Goal: Use online tool/utility: Utilize a website feature to perform a specific function

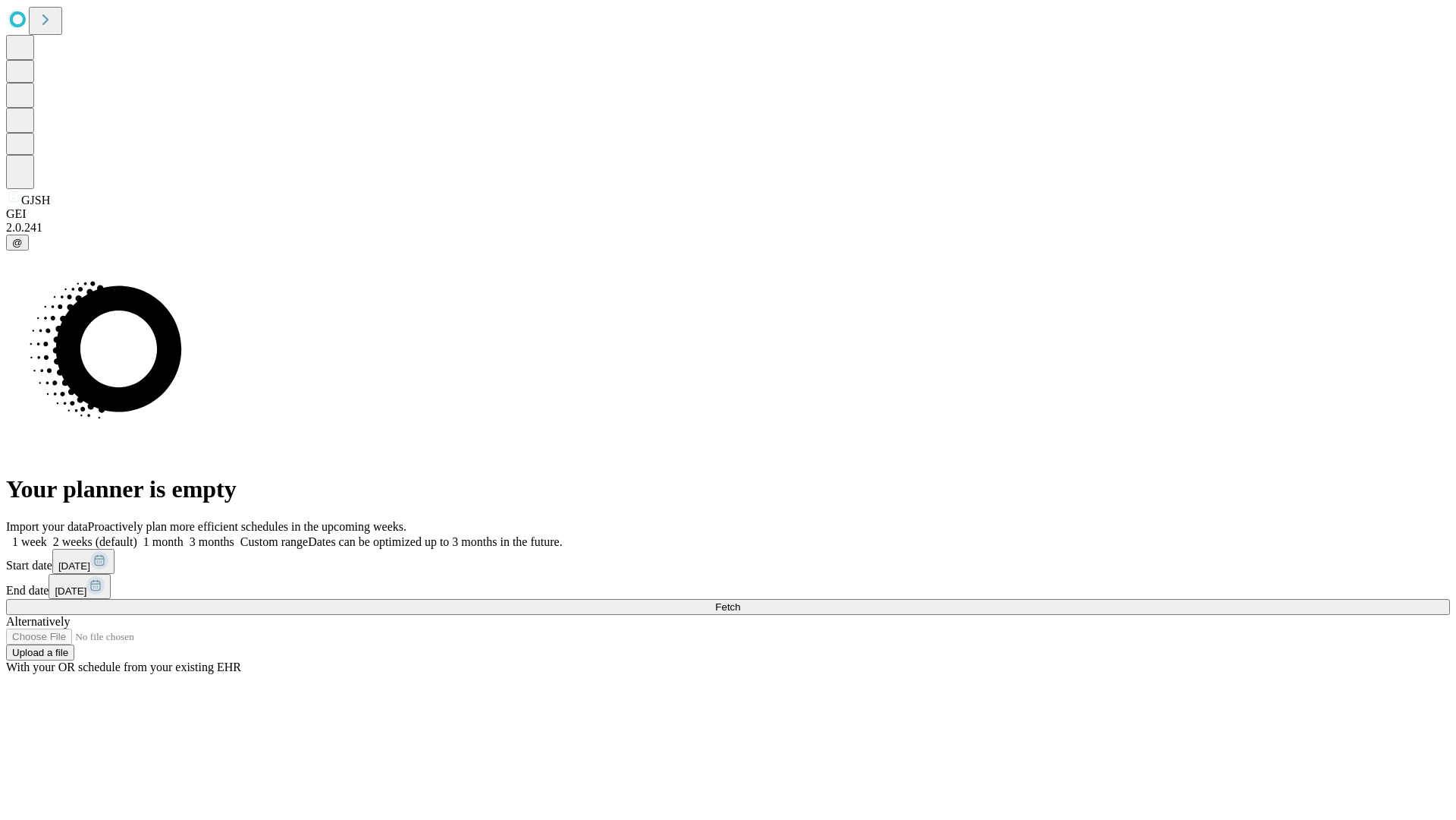
click at [740, 601] on span "Fetch" at bounding box center [728, 607] width 25 height 12
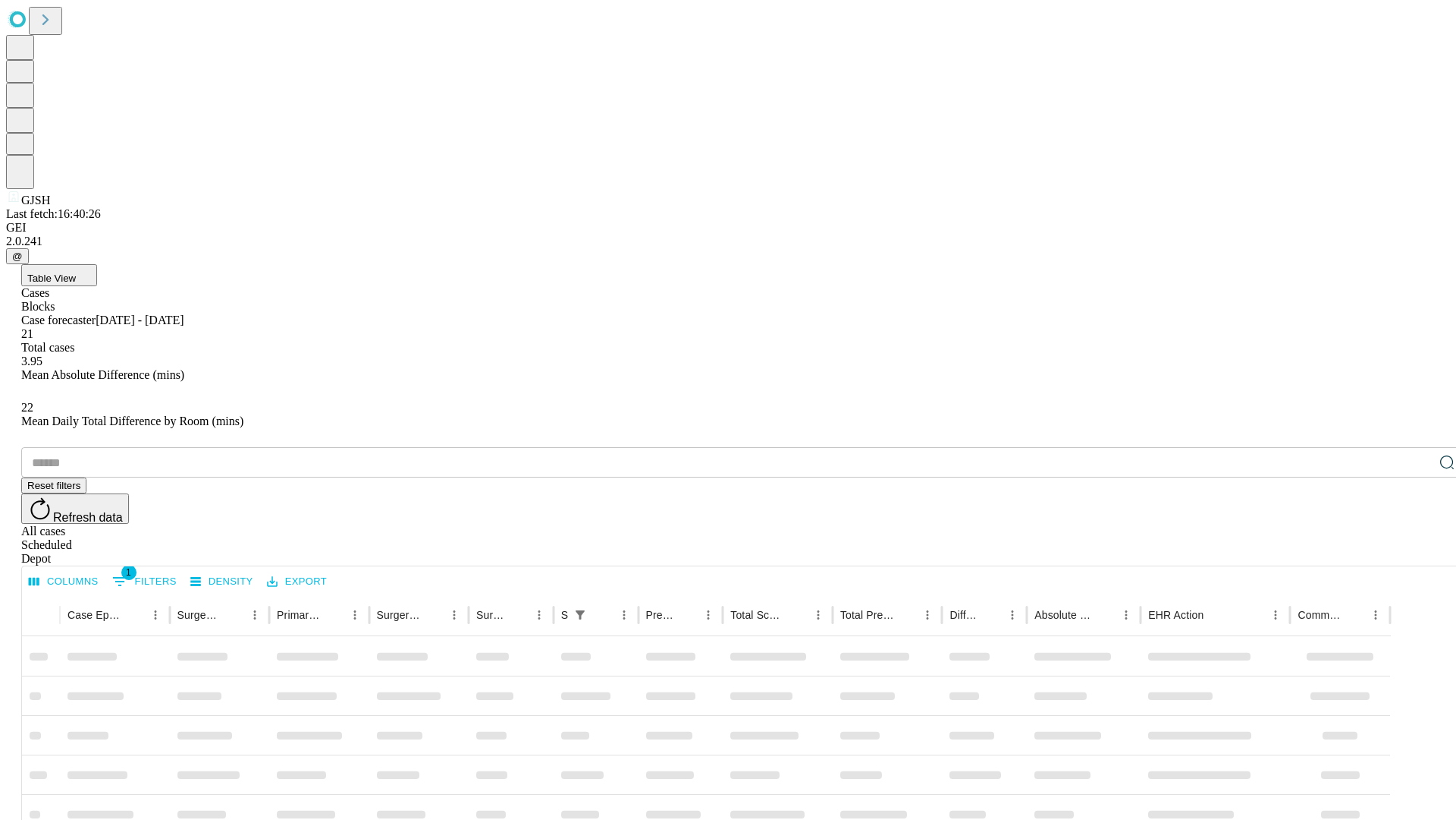
click at [76, 273] on span "Table View" at bounding box center [51, 278] width 49 height 12
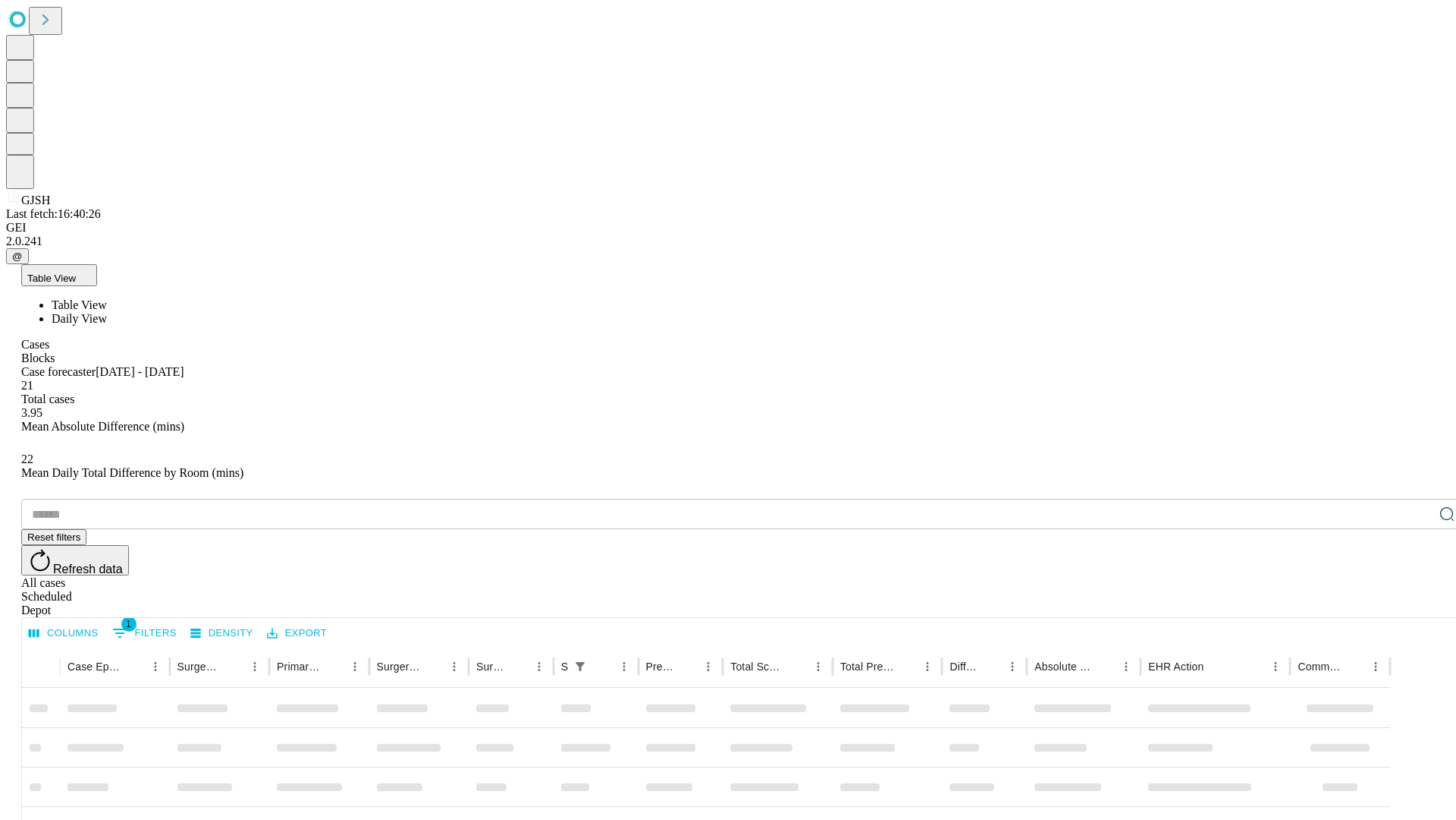
click at [107, 312] on span "Daily View" at bounding box center [80, 318] width 56 height 13
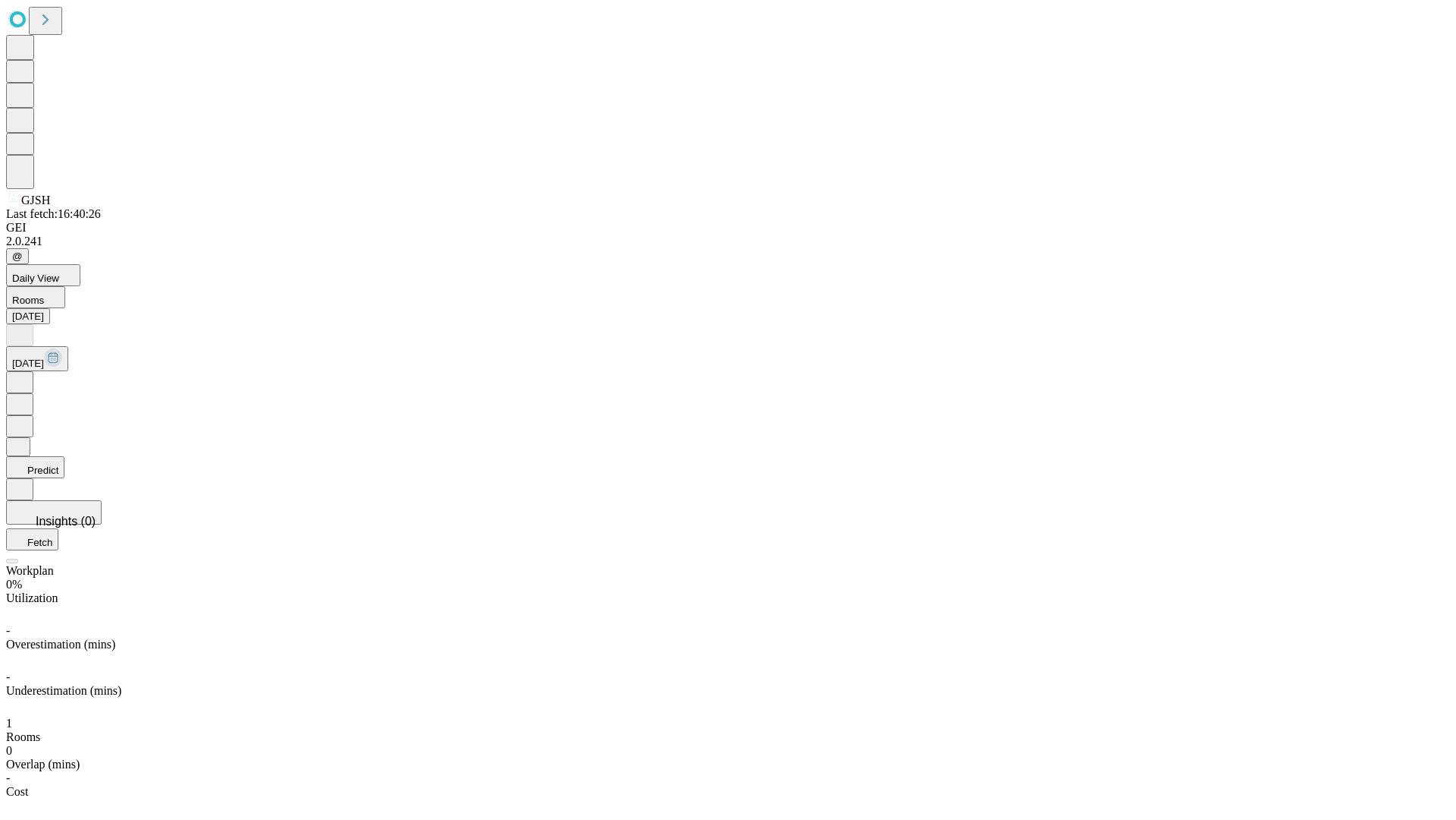
click at [64, 456] on button "Predict" at bounding box center [36, 467] width 59 height 22
